Goal: Contribute content: Add original content to the website for others to see

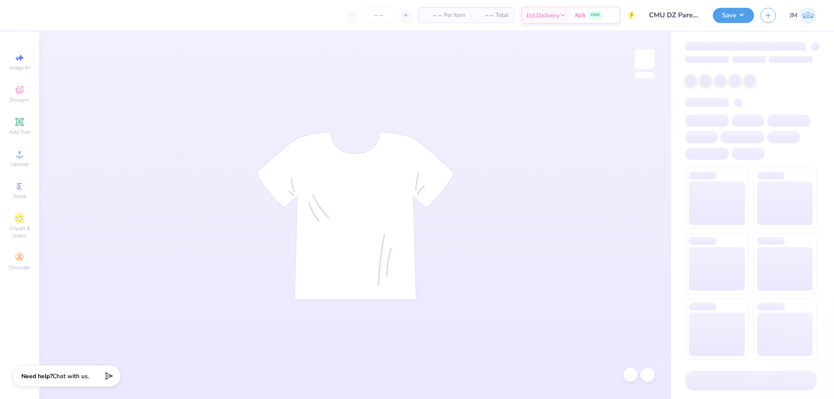
type input "CMU DZ Parents Weekend"
type input "40"
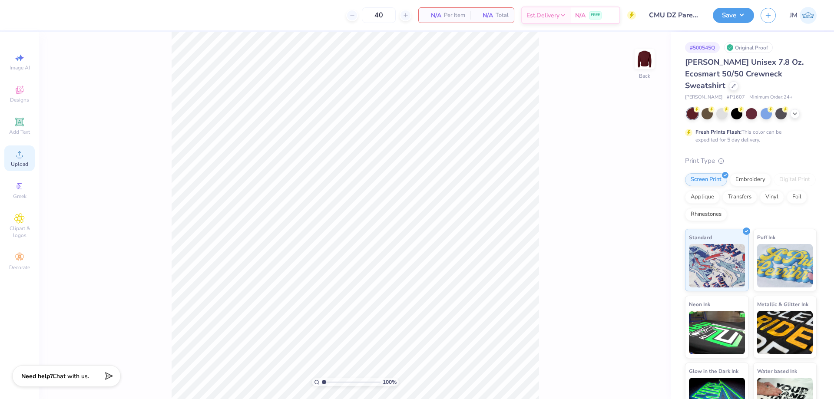
click at [21, 153] on icon at bounding box center [19, 154] width 10 height 10
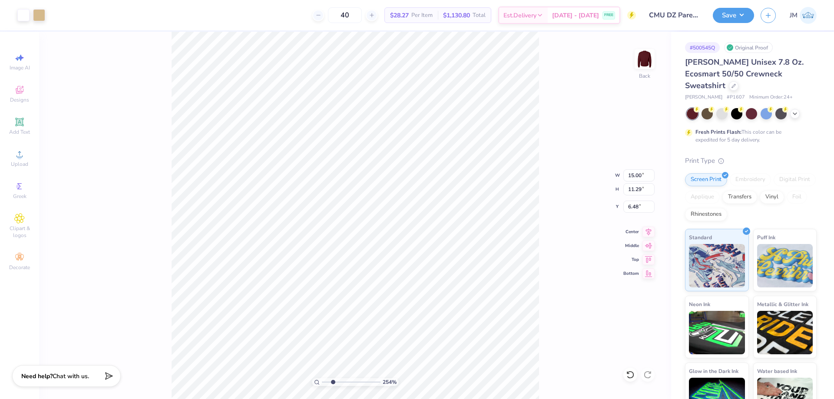
type input "1.70505975587608"
click at [634, 175] on input "15.00" at bounding box center [638, 175] width 31 height 12
type input "11"
type input "1.70505975587608"
type input "11.00"
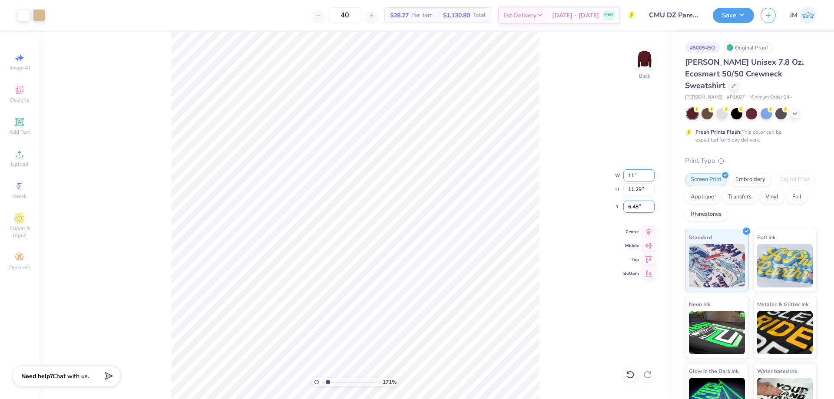
type input "8.28"
click at [635, 207] on input "7.99" at bounding box center [638, 207] width 31 height 12
type input "3"
type input "1.70505975587608"
type input "3.00"
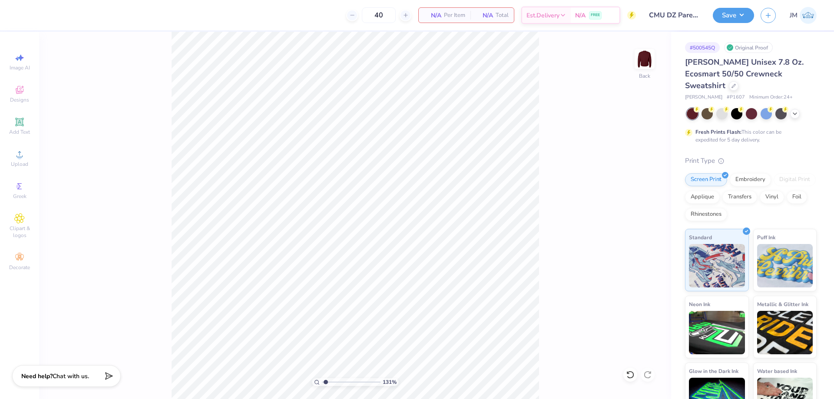
type input "1"
click at [16, 149] on icon at bounding box center [19, 154] width 10 height 10
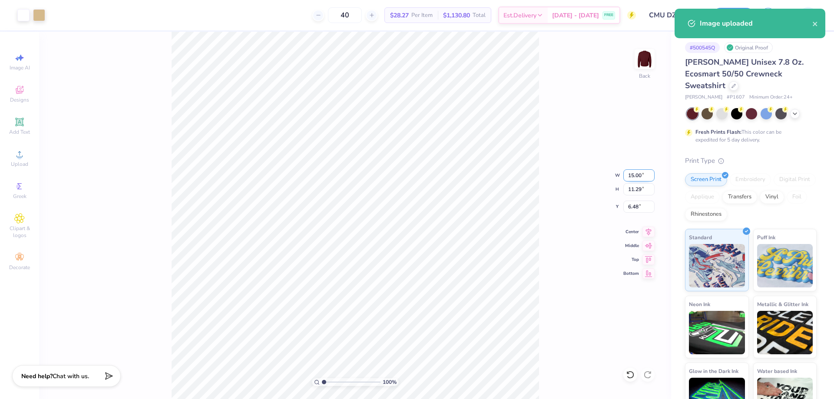
click at [632, 176] on input "15.00" at bounding box center [638, 175] width 31 height 12
type input "11.00"
type input "8.28"
click at [634, 208] on input "7.99" at bounding box center [638, 207] width 31 height 12
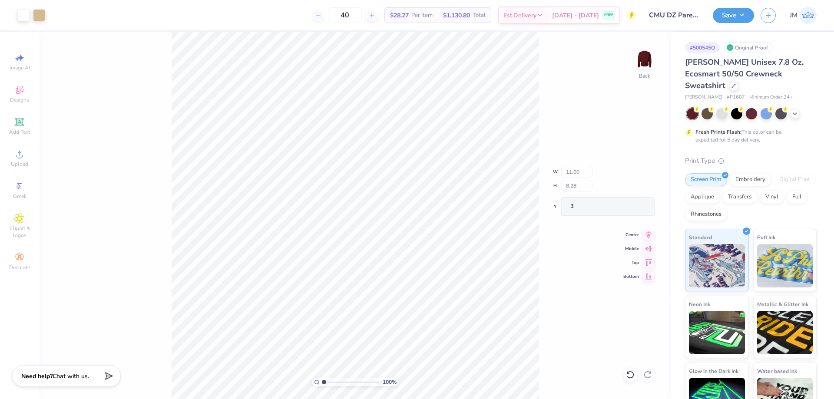
type input "3.00"
click at [23, 159] on icon at bounding box center [19, 154] width 10 height 10
type input "1"
click at [644, 173] on input "15.00" at bounding box center [638, 175] width 31 height 12
type input "11.00"
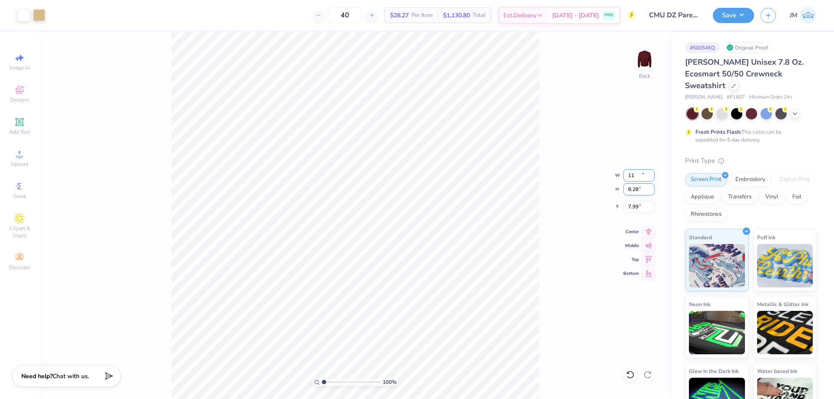
type input "8.28"
click at [645, 210] on input "7.99" at bounding box center [638, 207] width 31 height 12
type input "3.00"
click at [741, 15] on button "Save" at bounding box center [733, 14] width 41 height 15
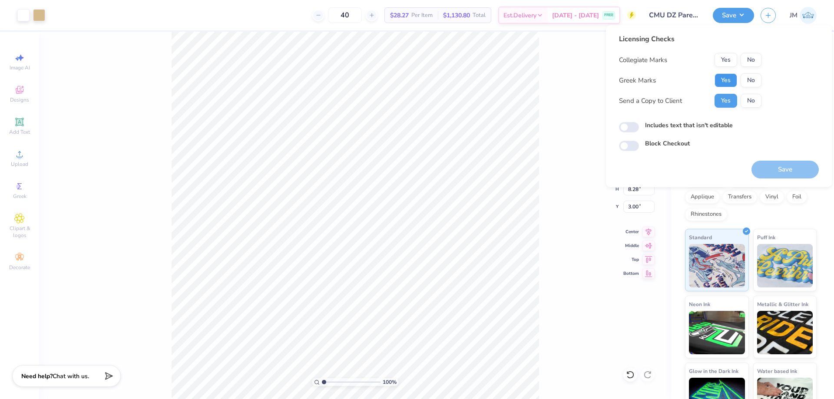
click at [726, 79] on button "Yes" at bounding box center [726, 80] width 23 height 14
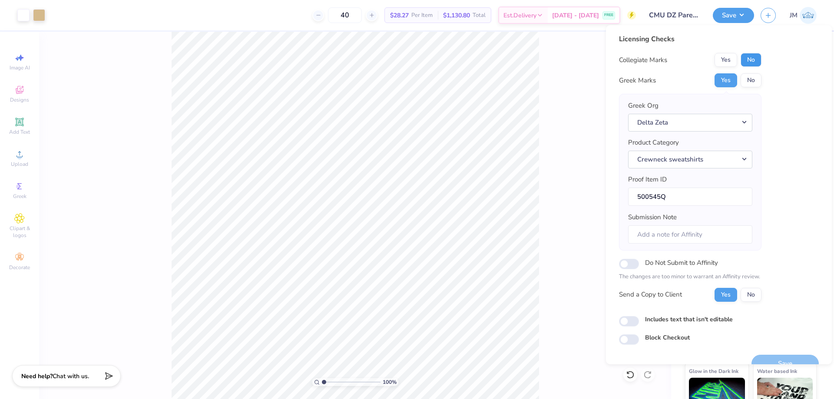
click at [750, 60] on button "No" at bounding box center [751, 60] width 21 height 14
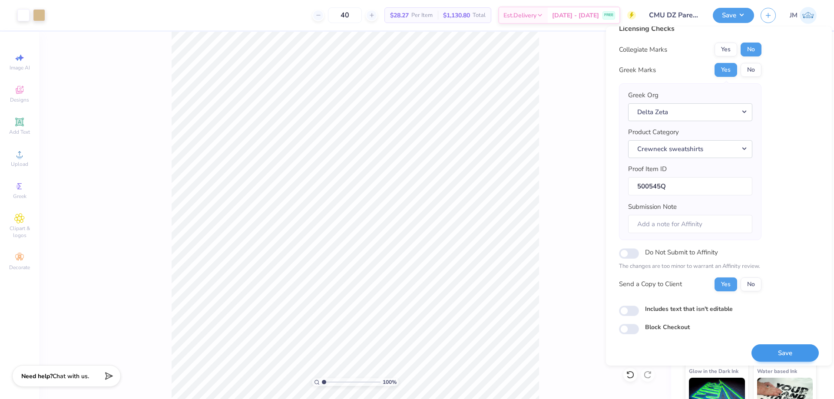
scroll to position [17, 0]
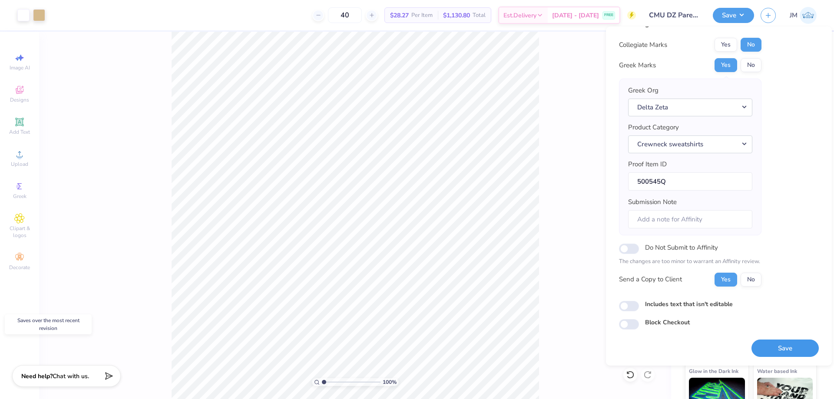
click at [779, 351] on button "Save" at bounding box center [785, 349] width 67 height 18
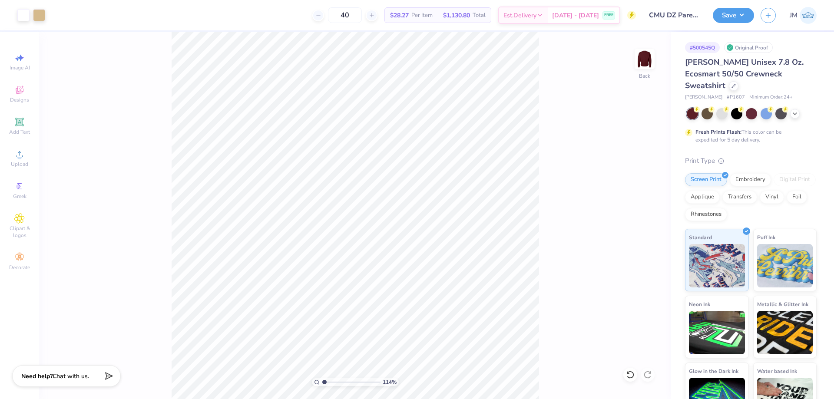
type input "1.14270703473249"
